Goal: Task Accomplishment & Management: Manage account settings

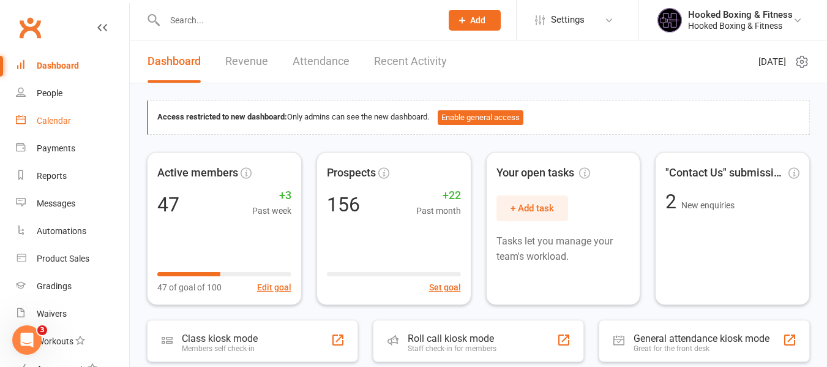
click at [40, 110] on link "Calendar" at bounding box center [72, 121] width 113 height 28
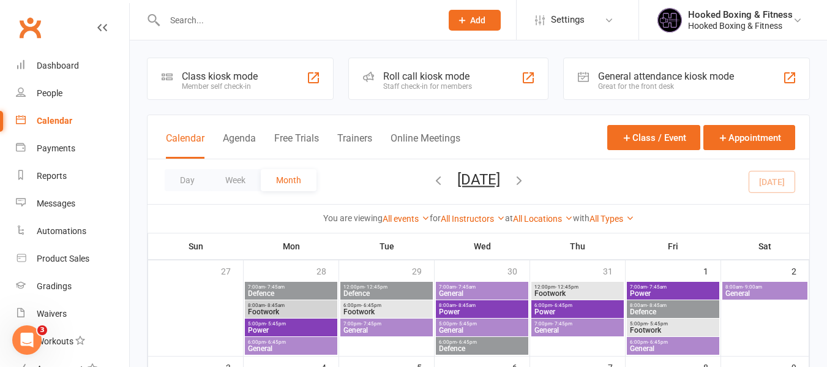
scroll to position [306, 0]
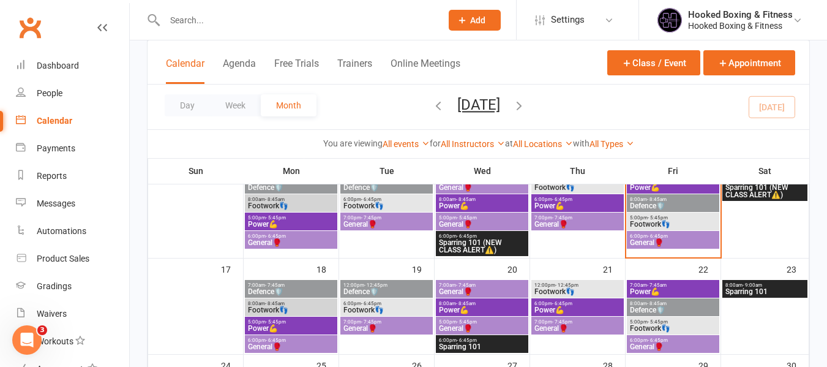
click at [673, 239] on span "General🥊" at bounding box center [673, 242] width 88 height 7
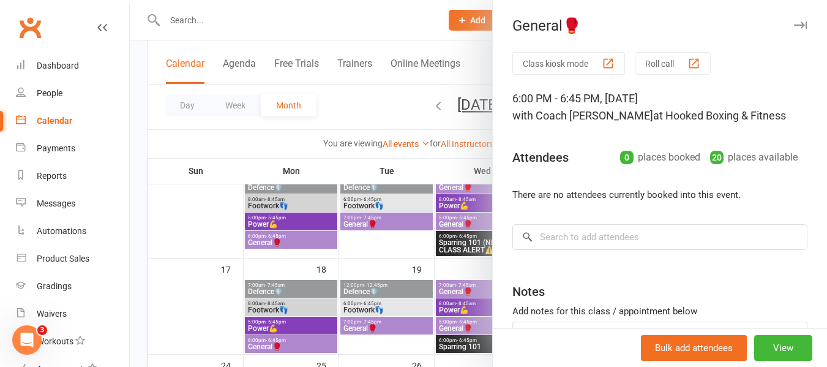
drag, startPoint x: 415, startPoint y: 269, endPoint x: 514, endPoint y: 239, distance: 103.6
click at [418, 267] on div at bounding box center [478, 183] width 697 height 367
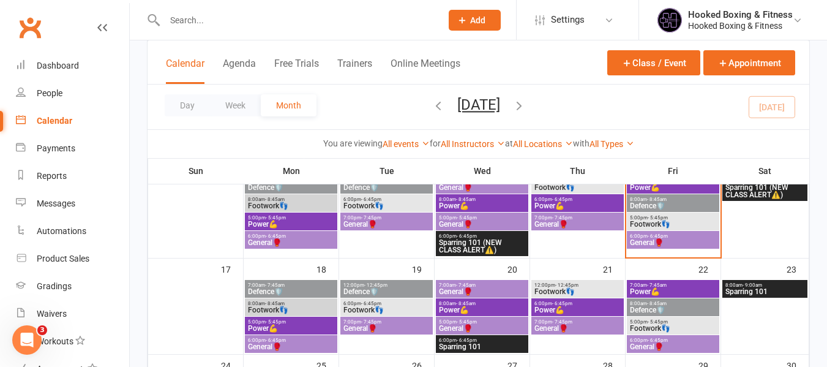
click at [672, 223] on span "Footwork👣" at bounding box center [673, 223] width 88 height 7
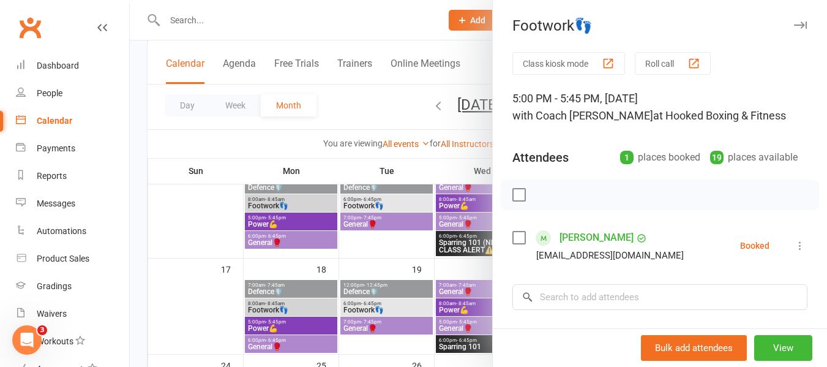
click at [464, 216] on div at bounding box center [478, 183] width 697 height 367
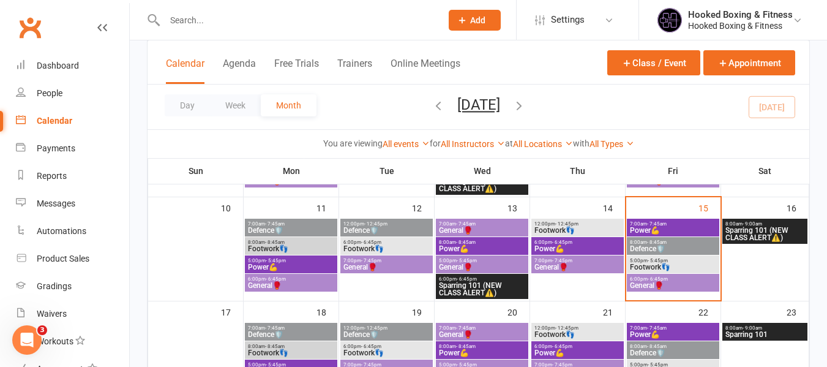
scroll to position [245, 0]
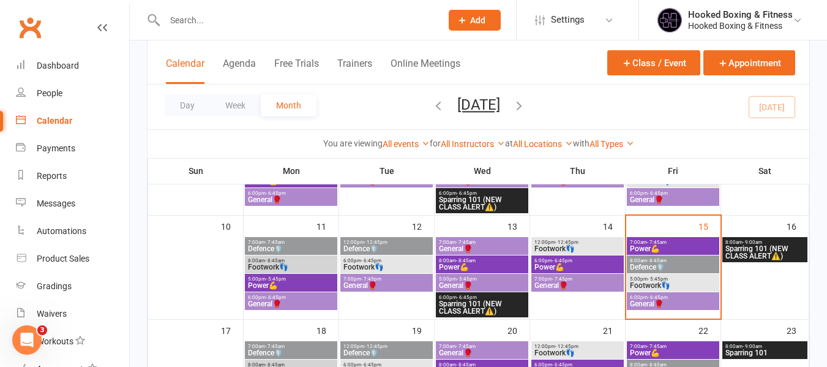
click at [470, 279] on span "- 5:45pm" at bounding box center [467, 279] width 20 height 6
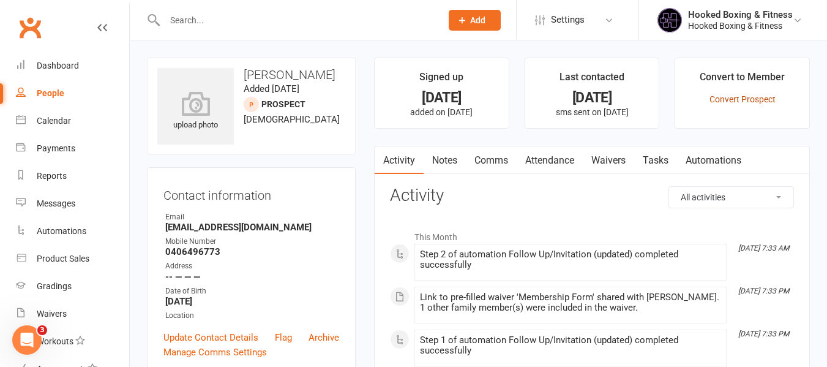
click at [751, 100] on link "Convert Prospect" at bounding box center [743, 99] width 66 height 10
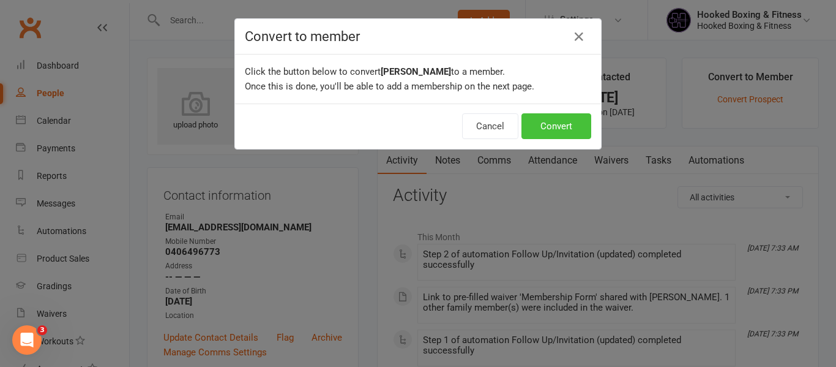
click at [550, 123] on button "Convert" at bounding box center [557, 126] width 70 height 26
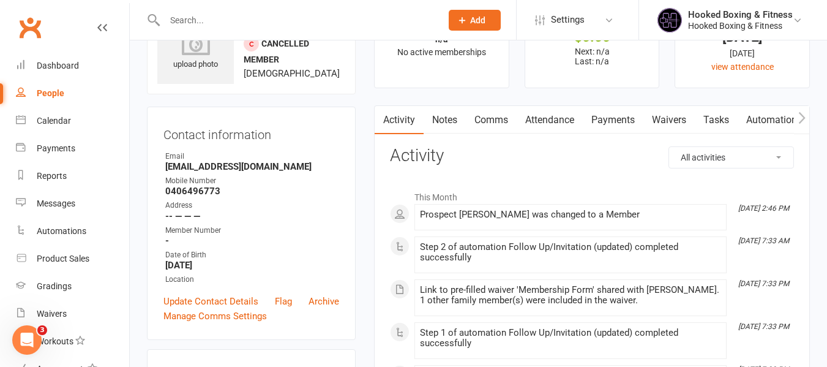
scroll to position [61, 0]
click at [800, 117] on icon "button" at bounding box center [801, 117] width 7 height 13
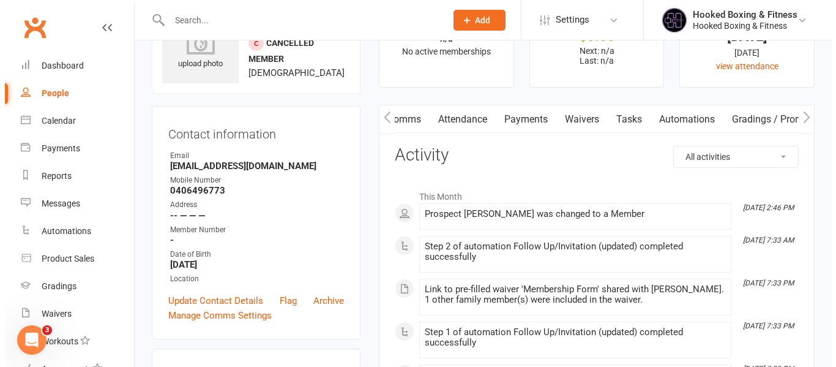
scroll to position [0, 266]
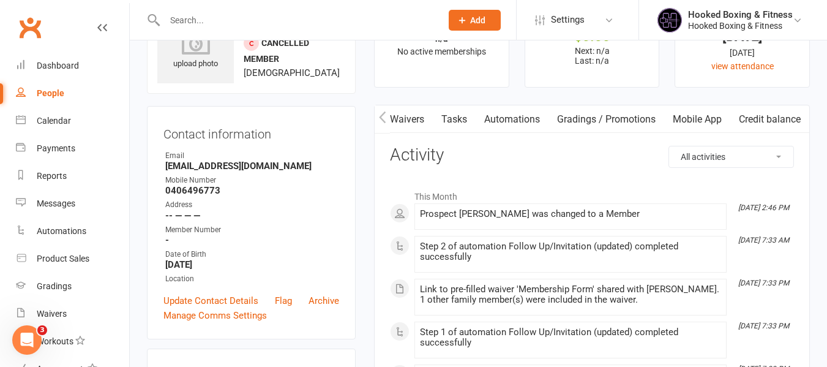
click at [721, 116] on link "Mobile App" at bounding box center [697, 119] width 66 height 28
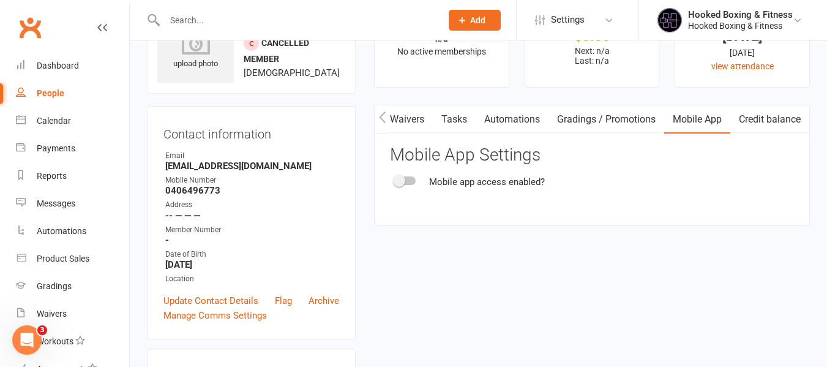
click at [408, 179] on div at bounding box center [405, 180] width 21 height 9
click at [395, 179] on input "checkbox" at bounding box center [395, 179] width 0 height 0
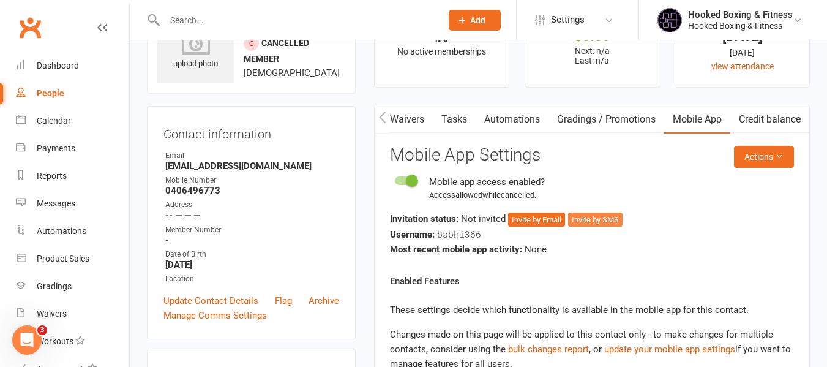
click at [604, 222] on button "Invite by SMS" at bounding box center [595, 219] width 54 height 15
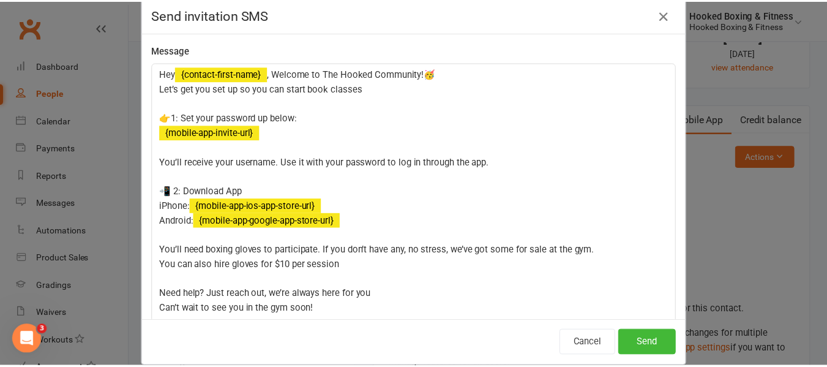
scroll to position [40, 0]
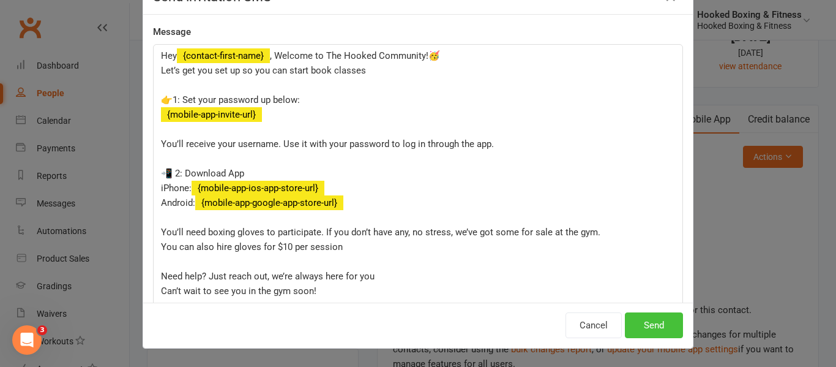
click at [660, 317] on button "Send" at bounding box center [654, 325] width 58 height 26
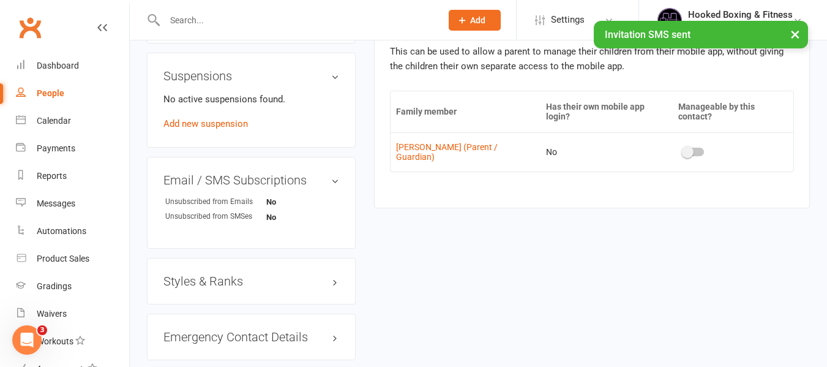
scroll to position [735, 0]
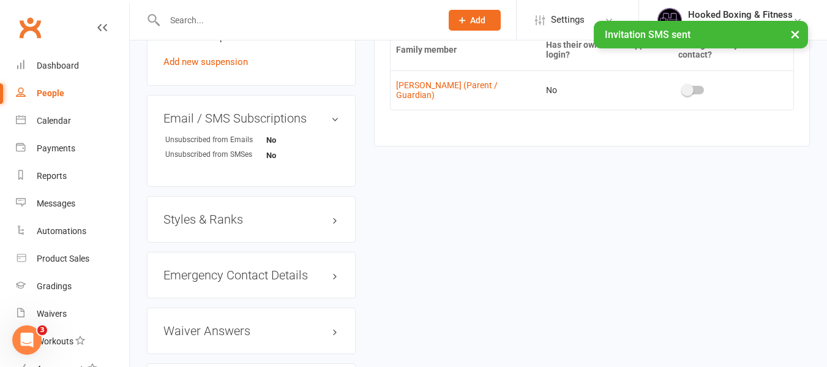
click at [675, 78] on td at bounding box center [733, 89] width 121 height 39
click at [686, 84] on span at bounding box center [687, 90] width 12 height 12
click at [683, 88] on input "checkbox" at bounding box center [683, 88] width 0 height 0
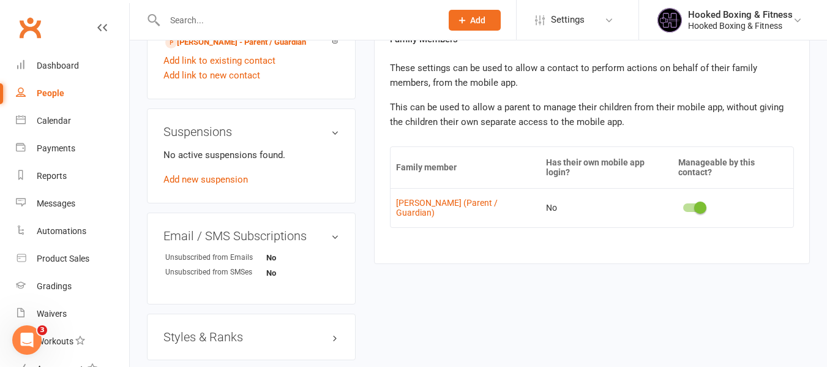
scroll to position [551, 0]
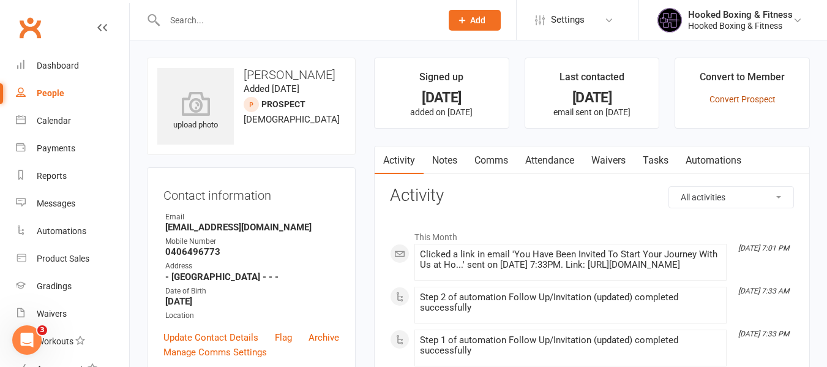
click at [757, 97] on link "Convert Prospect" at bounding box center [743, 99] width 66 height 10
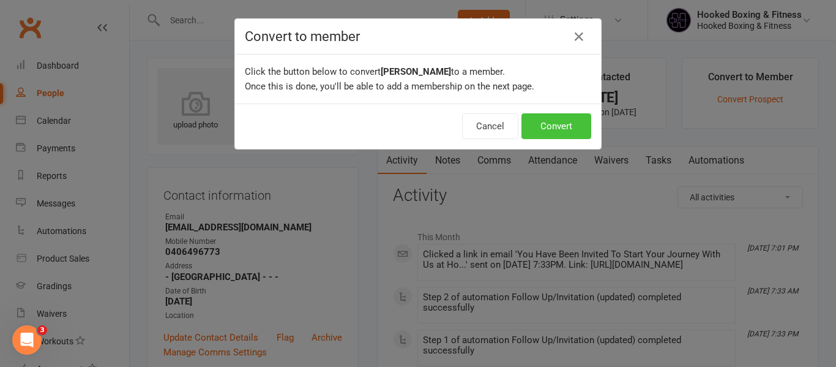
click at [549, 127] on button "Convert" at bounding box center [557, 126] width 70 height 26
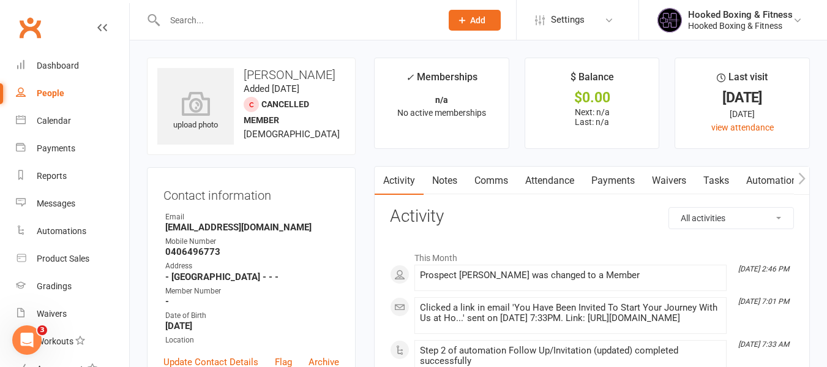
click at [800, 181] on icon "button" at bounding box center [801, 178] width 7 height 13
click at [705, 179] on link "Mobile App" at bounding box center [697, 181] width 66 height 28
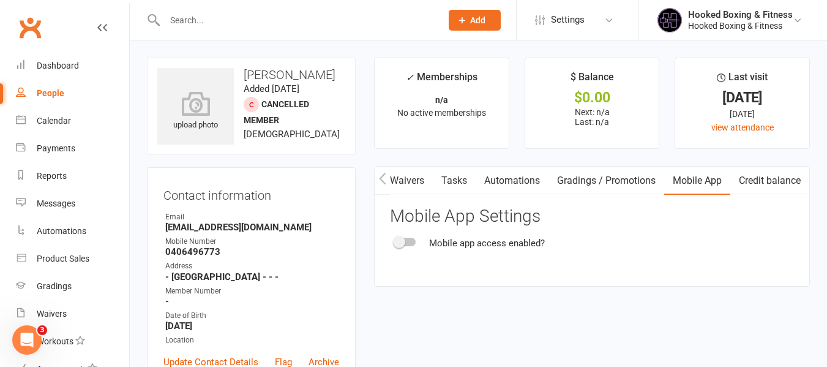
click at [402, 239] on span at bounding box center [399, 242] width 12 height 12
click at [395, 240] on input "checkbox" at bounding box center [395, 240] width 0 height 0
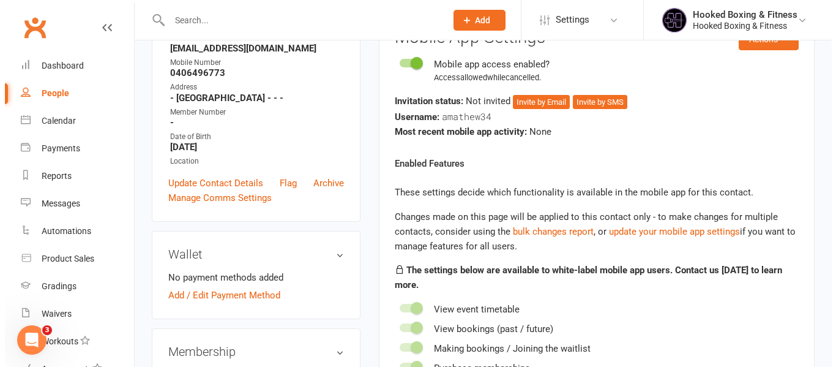
scroll to position [184, 0]
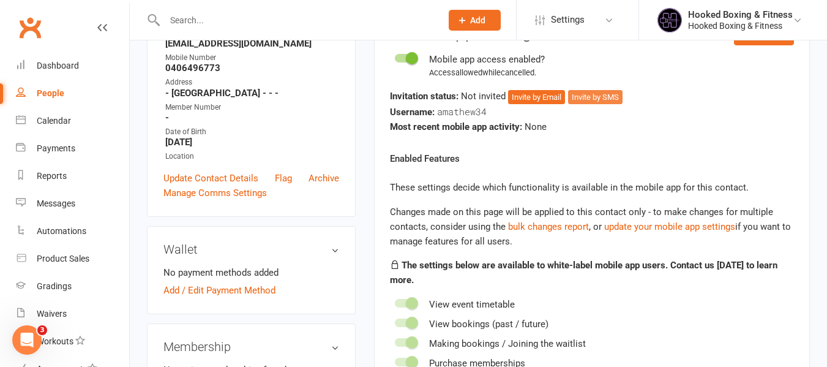
click at [588, 101] on button "Invite by SMS" at bounding box center [595, 97] width 54 height 15
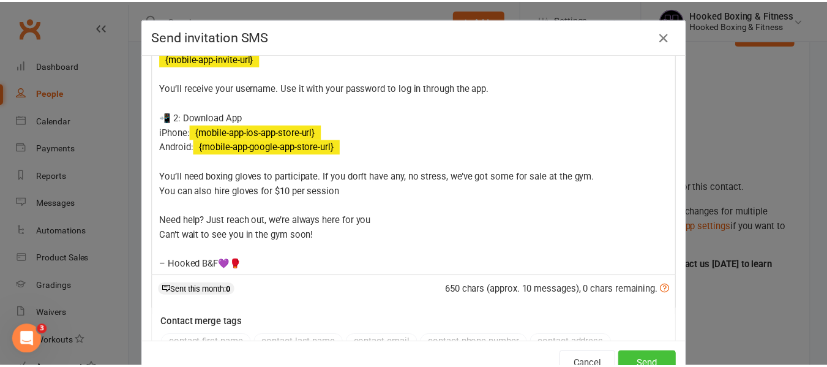
scroll to position [122, 0]
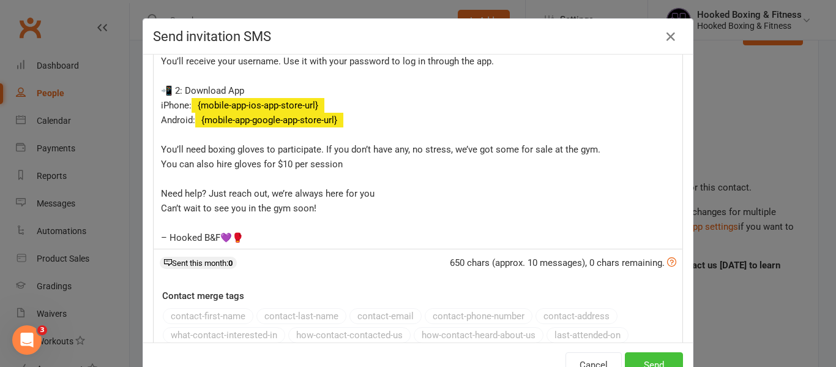
click at [650, 359] on button "Send" at bounding box center [654, 365] width 58 height 26
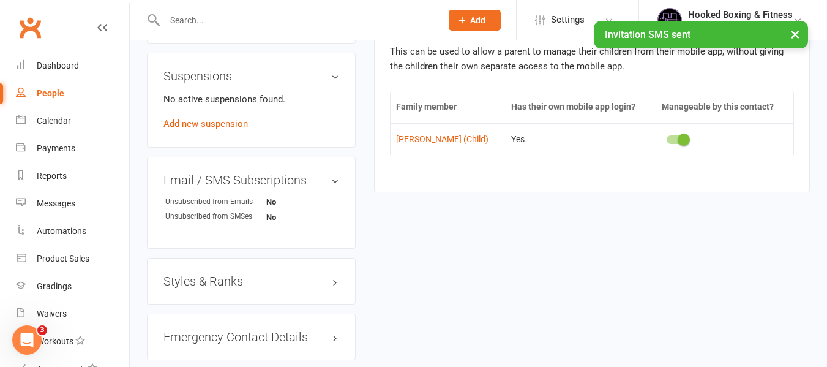
scroll to position [673, 0]
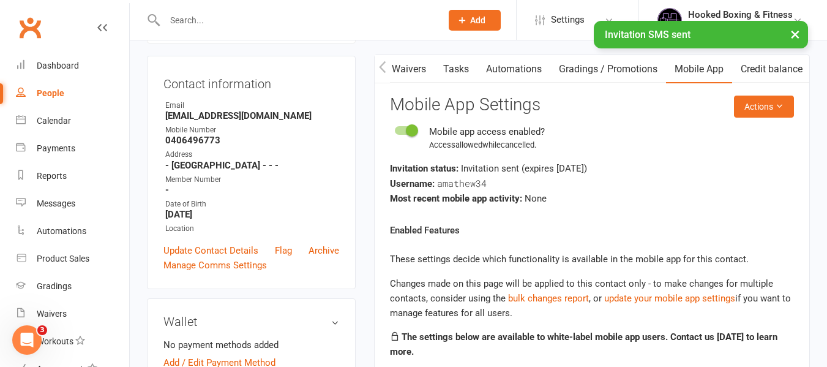
scroll to position [0, 0]
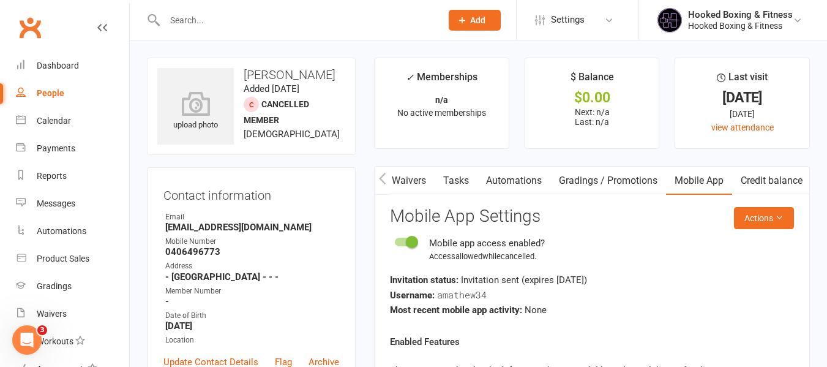
click at [383, 180] on icon "button" at bounding box center [382, 178] width 7 height 13
click at [405, 178] on link "Activity" at bounding box center [399, 181] width 49 height 28
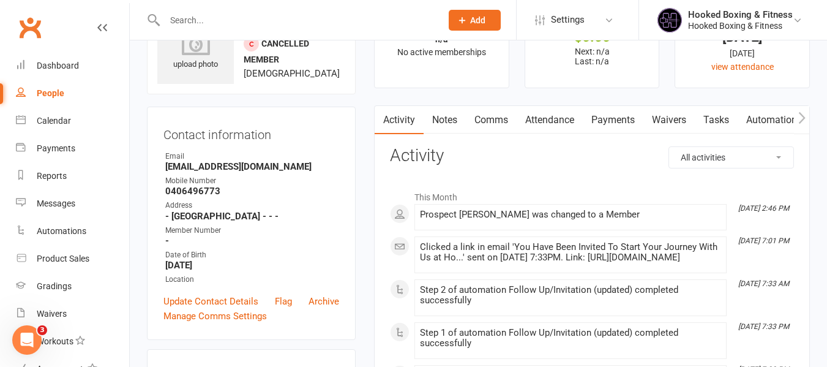
scroll to position [61, 0]
click at [468, 118] on link "Comms" at bounding box center [491, 119] width 51 height 28
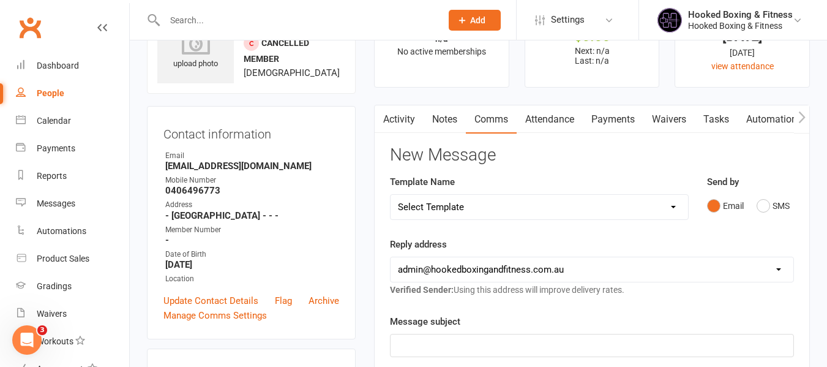
click at [414, 120] on link "Activity" at bounding box center [399, 119] width 49 height 28
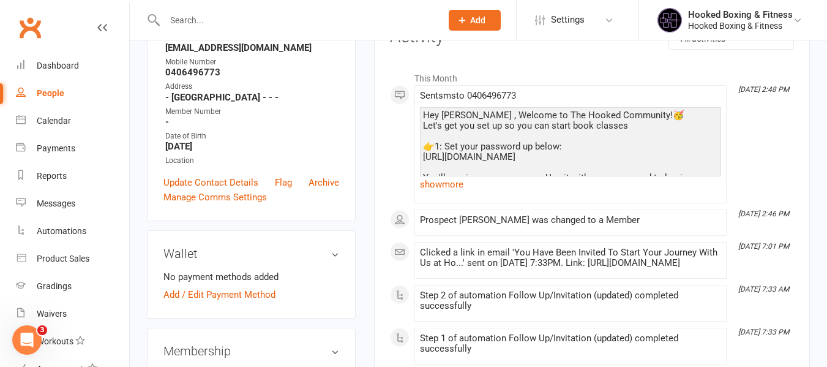
scroll to position [184, 0]
